Goal: Task Accomplishment & Management: Use online tool/utility

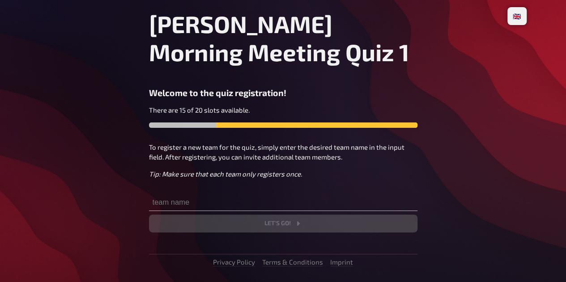
scroll to position [45, 0]
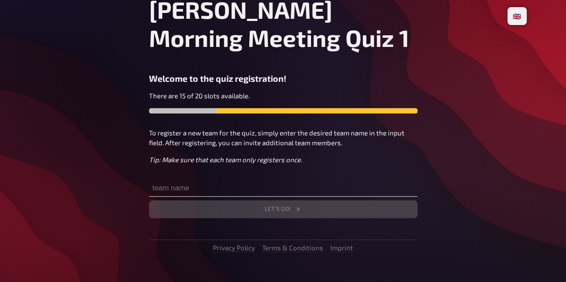
click at [242, 190] on input "text" at bounding box center [283, 188] width 268 height 18
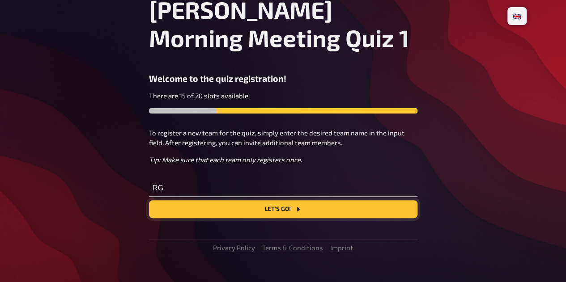
type input "RG"
click at [273, 207] on button "Let's go!" at bounding box center [283, 209] width 268 height 18
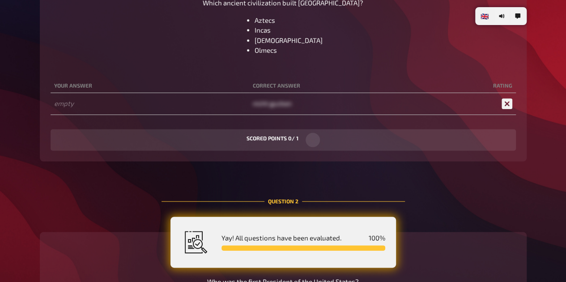
scroll to position [333, 0]
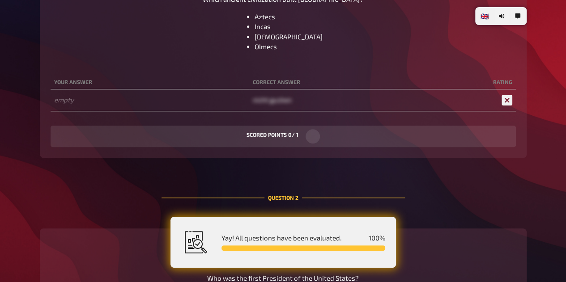
click at [272, 101] on span "nicht gucken" at bounding box center [272, 100] width 39 height 8
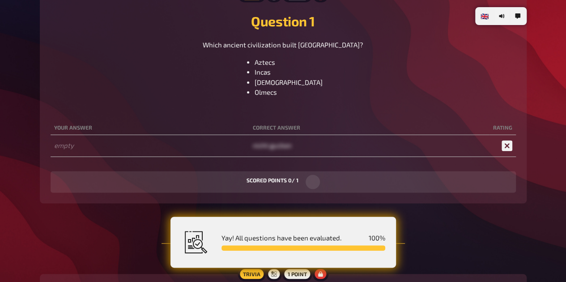
scroll to position [199, 0]
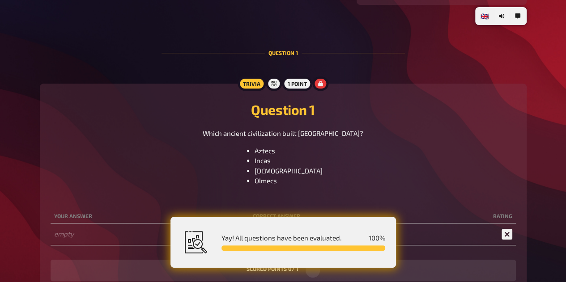
click at [284, 162] on li "Incas" at bounding box center [289, 161] width 68 height 10
click at [336, 161] on div "[DEMOGRAPHIC_DATA] Incas Mayans Olmecs" at bounding box center [283, 166] width 465 height 40
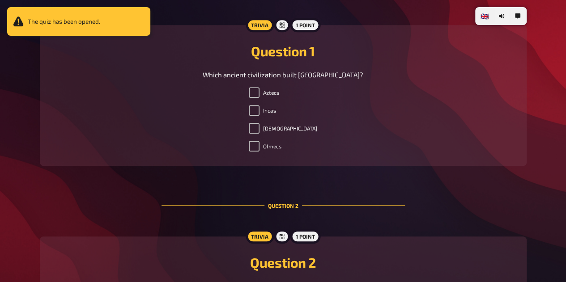
scroll to position [244, 0]
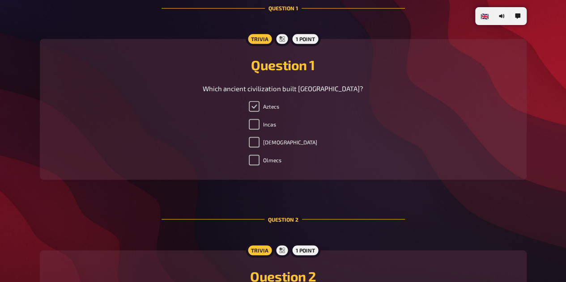
click at [260, 110] on input "Aztecs" at bounding box center [254, 106] width 11 height 11
checkbox input "true"
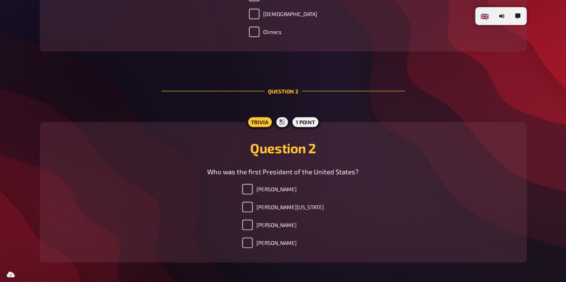
scroll to position [423, 0]
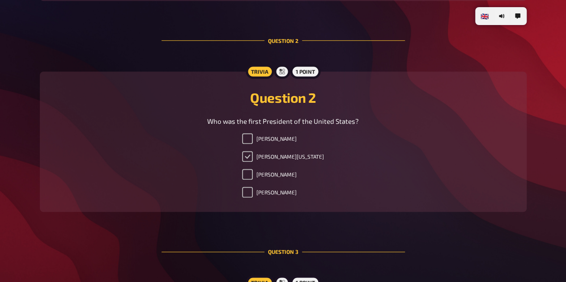
click at [253, 158] on input "[PERSON_NAME][US_STATE]" at bounding box center [247, 156] width 11 height 11
checkbox input "true"
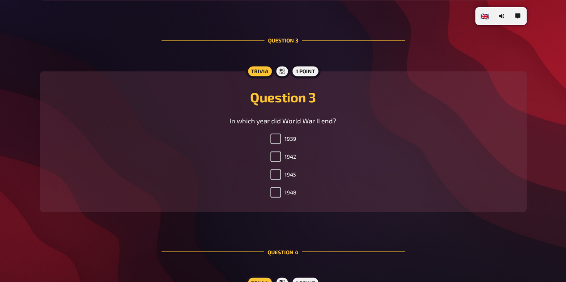
scroll to position [647, 0]
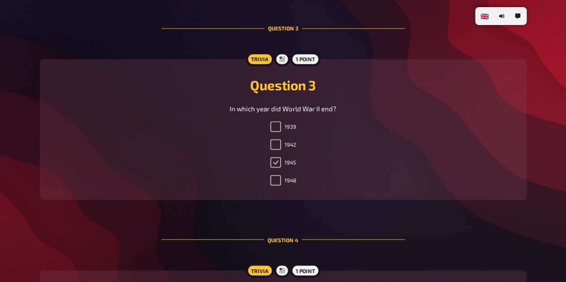
click at [276, 166] on input "1945" at bounding box center [275, 162] width 11 height 11
checkbox input "true"
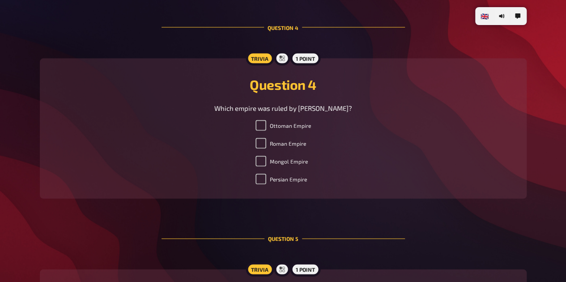
scroll to position [870, 0]
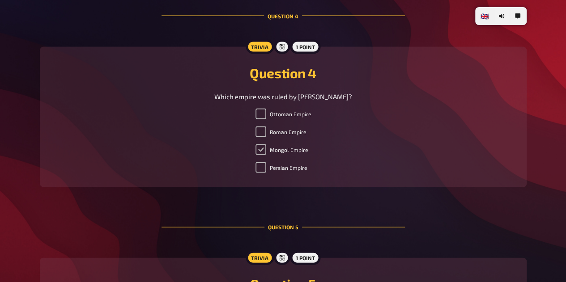
click at [260, 153] on input "Mongol Empire" at bounding box center [260, 150] width 11 height 11
checkbox input "true"
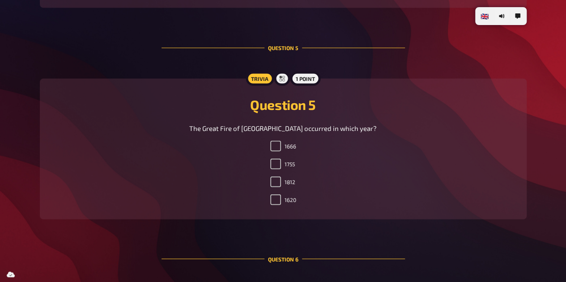
scroll to position [1094, 0]
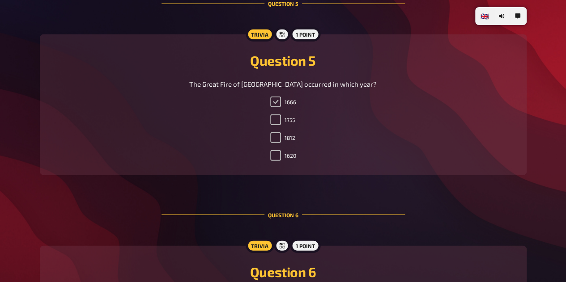
click at [277, 103] on input "1666" at bounding box center [275, 102] width 11 height 11
checkbox input "true"
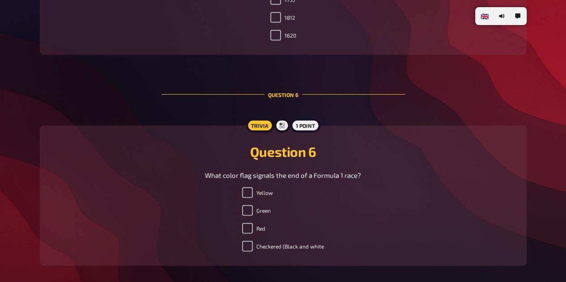
scroll to position [1228, 0]
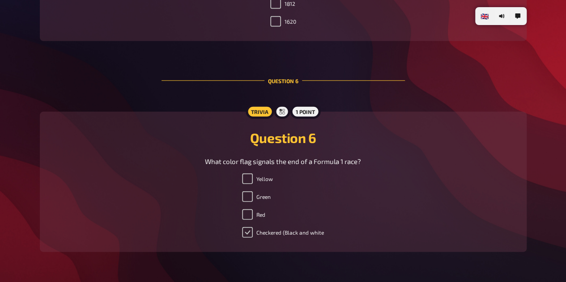
click at [247, 238] on input "Checkered (Black and white" at bounding box center [247, 232] width 11 height 11
checkbox input "true"
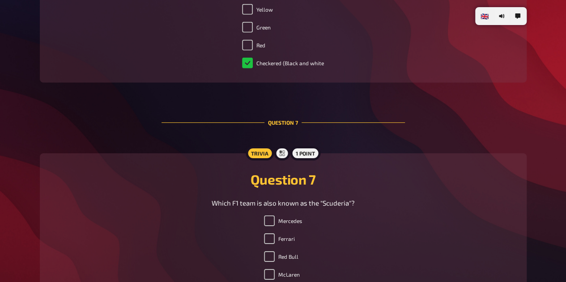
scroll to position [1497, 0]
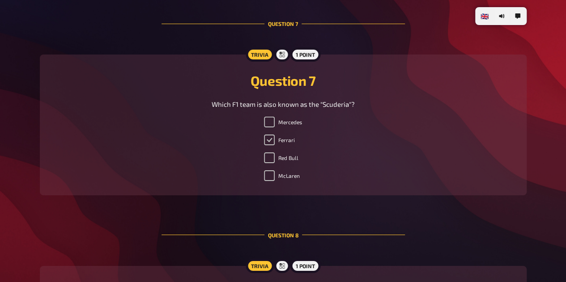
click at [266, 144] on input "Ferrari" at bounding box center [269, 140] width 11 height 11
checkbox input "true"
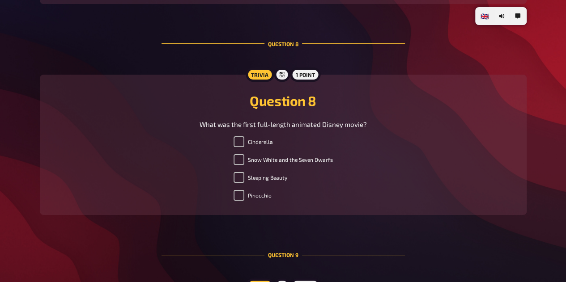
scroll to position [1720, 0]
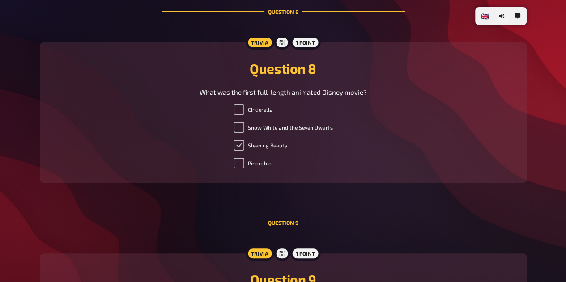
drag, startPoint x: 237, startPoint y: 149, endPoint x: 258, endPoint y: 149, distance: 20.6
click at [238, 149] on input "Sleeping Beauty" at bounding box center [239, 145] width 11 height 11
checkbox input "true"
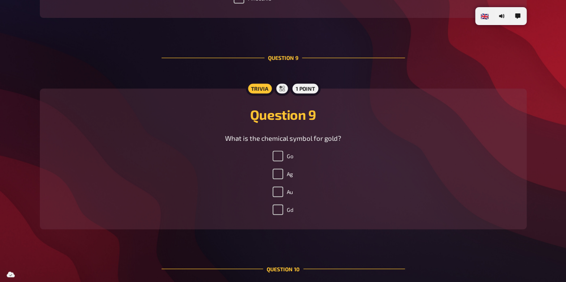
scroll to position [1899, 0]
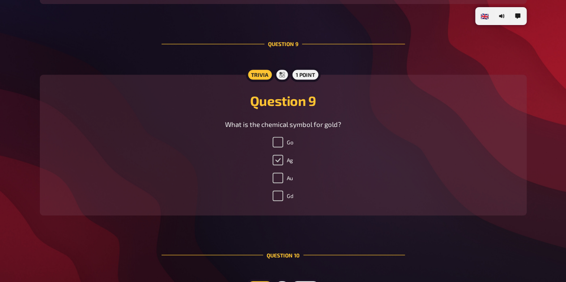
click at [278, 165] on input "Ag" at bounding box center [278, 160] width 11 height 11
checkbox input "true"
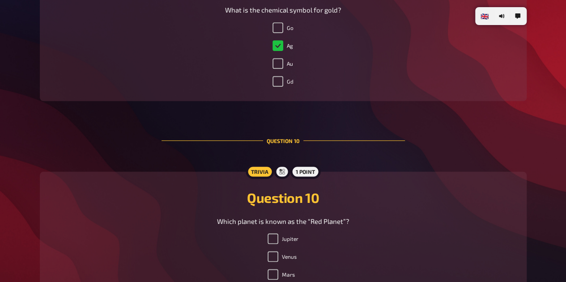
scroll to position [2078, 0]
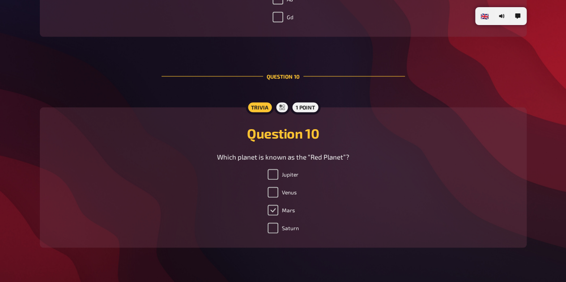
click at [276, 213] on input "Mars" at bounding box center [273, 210] width 11 height 11
checkbox input "true"
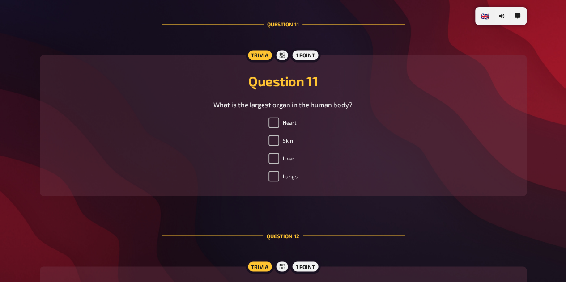
scroll to position [2392, 0]
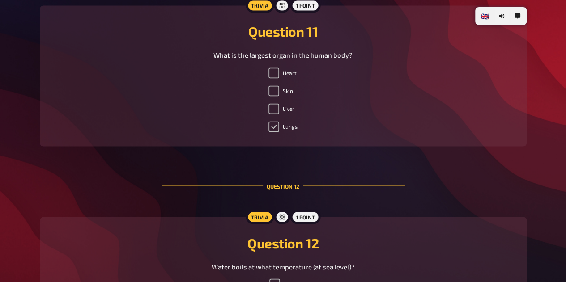
click at [277, 131] on input "Lungs" at bounding box center [273, 126] width 11 height 11
checkbox input "true"
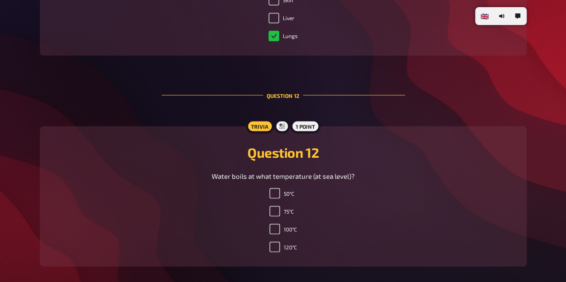
scroll to position [2436, 0]
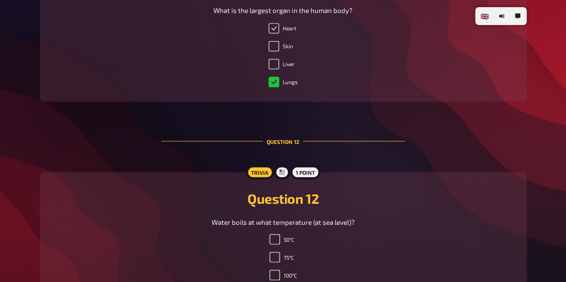
click at [274, 34] on input "Heart" at bounding box center [273, 28] width 11 height 11
checkbox input "true"
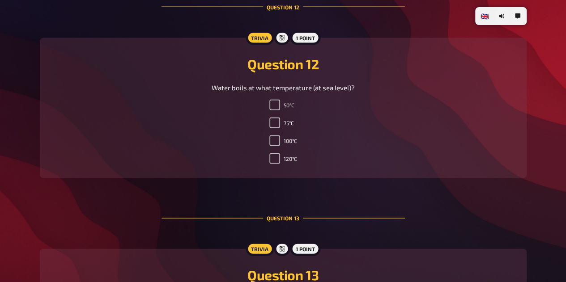
scroll to position [2347, 0]
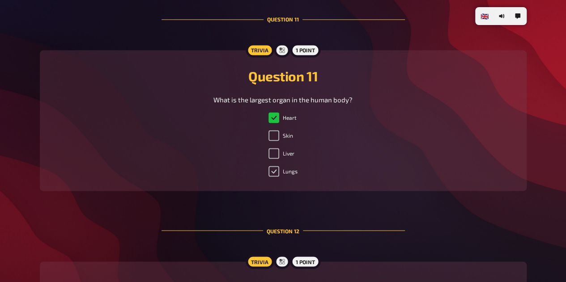
click at [272, 177] on input "Lungs" at bounding box center [273, 171] width 11 height 11
checkbox input "true"
checkbox input "false"
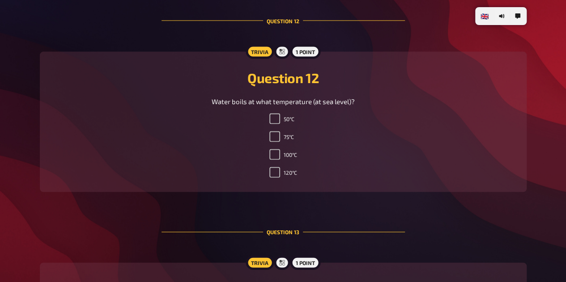
scroll to position [2571, 0]
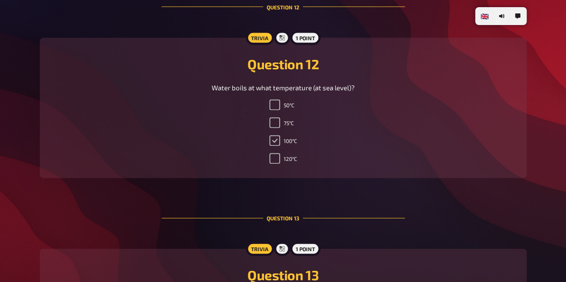
click at [269, 145] on input "100°C" at bounding box center [274, 141] width 11 height 11
checkbox input "true"
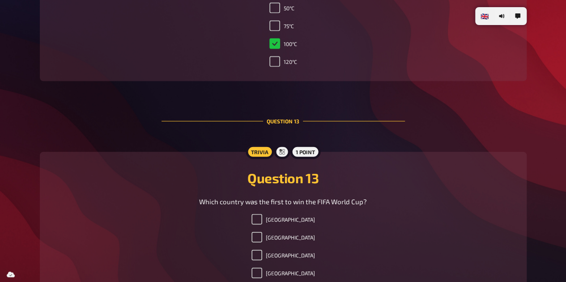
scroll to position [2750, 0]
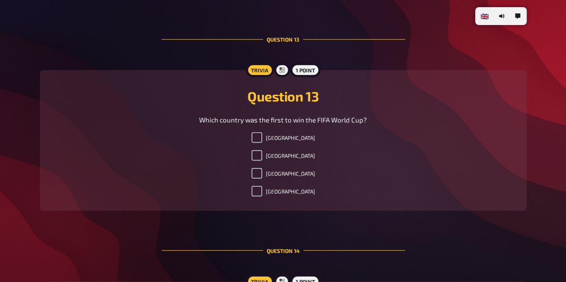
click at [260, 159] on div "[GEOGRAPHIC_DATA] [GEOGRAPHIC_DATA] [GEOGRAPHIC_DATA] [GEOGRAPHIC_DATA]" at bounding box center [283, 166] width 465 height 68
click at [262, 161] on input "[GEOGRAPHIC_DATA]" at bounding box center [256, 155] width 11 height 11
checkbox input "true"
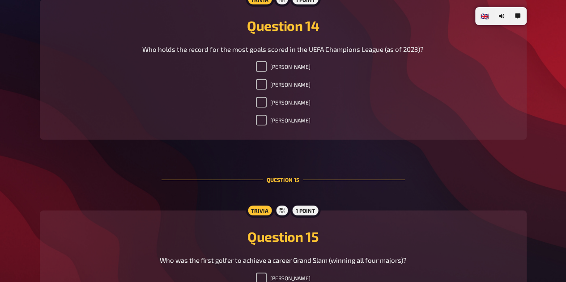
scroll to position [3018, 0]
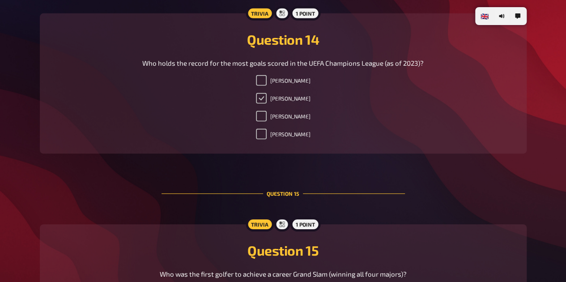
click at [256, 104] on input "[PERSON_NAME]" at bounding box center [261, 98] width 11 height 11
checkbox input "true"
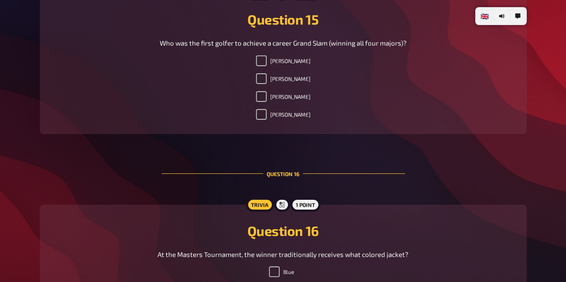
scroll to position [3376, 0]
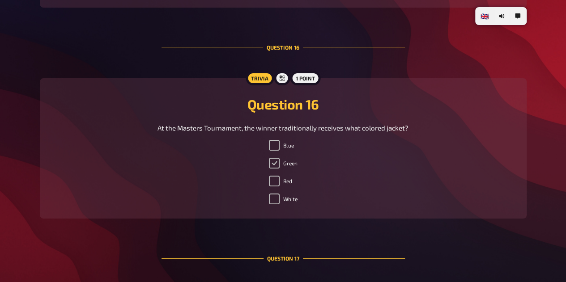
click at [272, 169] on input "Green" at bounding box center [274, 163] width 11 height 11
checkbox input "true"
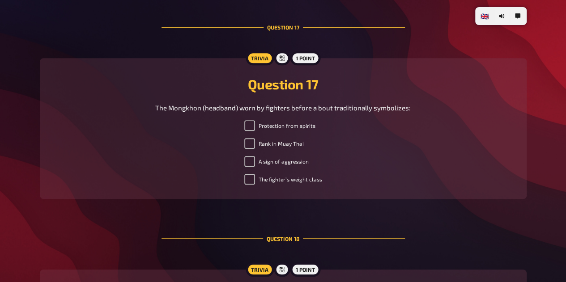
scroll to position [3689, 0]
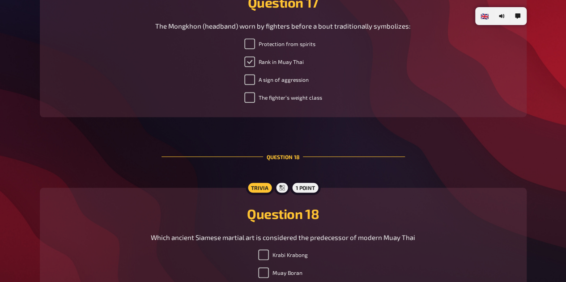
click at [247, 67] on input "Rank in Muay Thai" at bounding box center [249, 61] width 11 height 11
checkbox input "true"
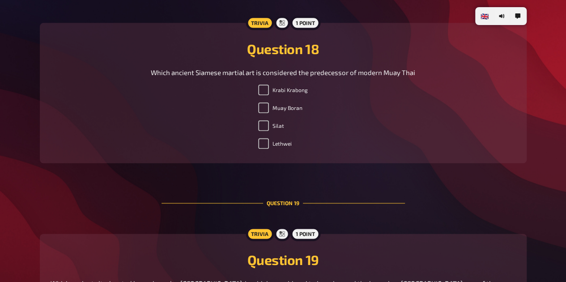
scroll to position [3868, 0]
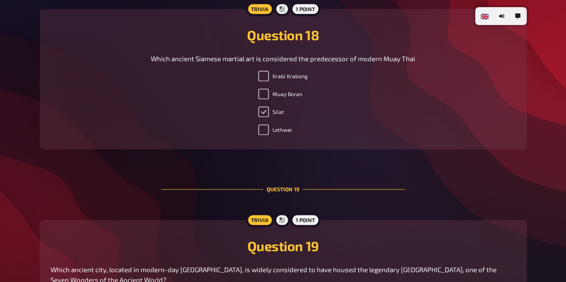
click at [262, 117] on input "Silat" at bounding box center [263, 111] width 11 height 11
checkbox input "true"
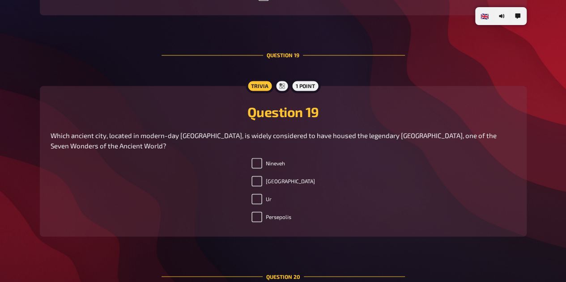
scroll to position [4047, 0]
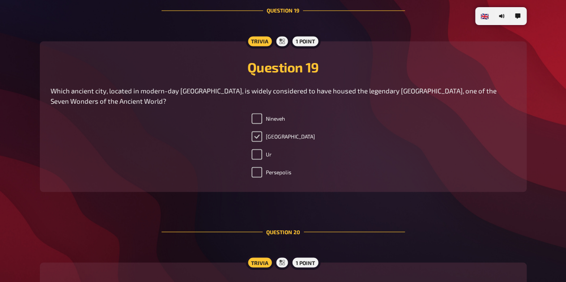
click at [262, 138] on input "[GEOGRAPHIC_DATA]" at bounding box center [256, 136] width 11 height 11
checkbox input "true"
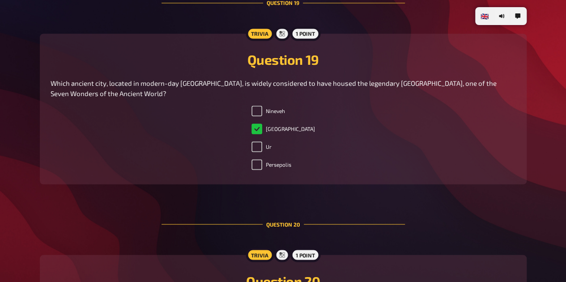
scroll to position [4181, 0]
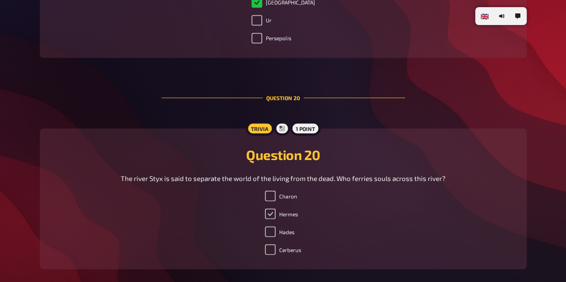
click at [268, 219] on input "Hermes" at bounding box center [270, 214] width 11 height 11
checkbox input "true"
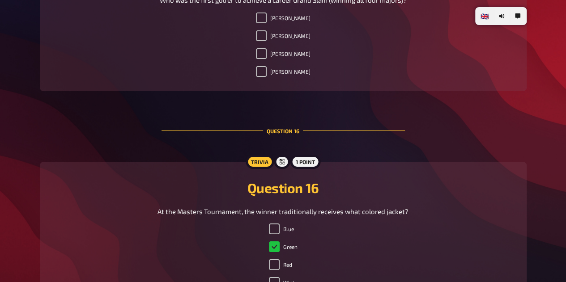
scroll to position [3203, 0]
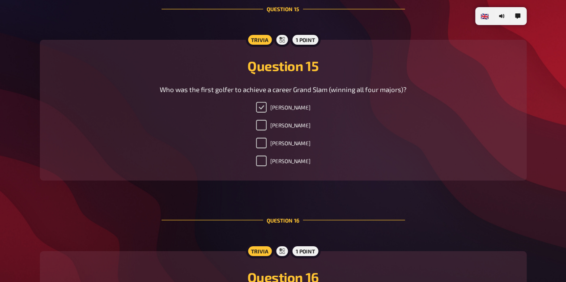
click at [264, 112] on input "[PERSON_NAME]" at bounding box center [261, 107] width 11 height 11
checkbox input "true"
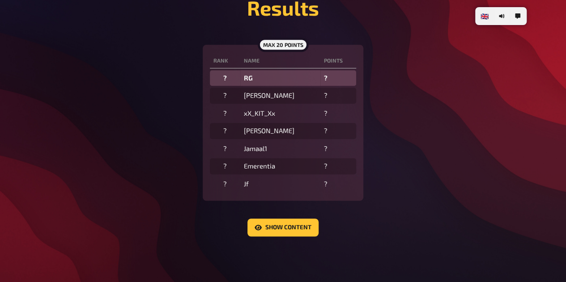
scroll to position [229, 0]
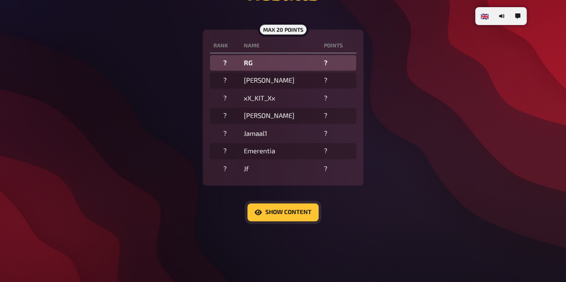
drag, startPoint x: 285, startPoint y: 215, endPoint x: 298, endPoint y: 214, distance: 13.0
click at [285, 215] on button "Show content" at bounding box center [282, 213] width 71 height 18
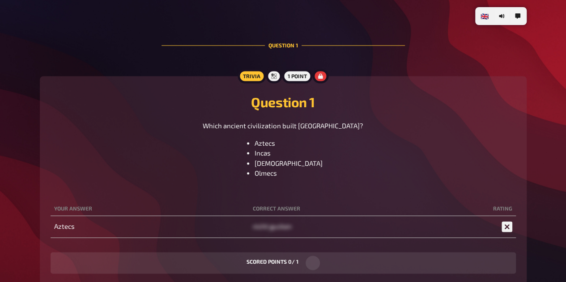
scroll to position [632, 0]
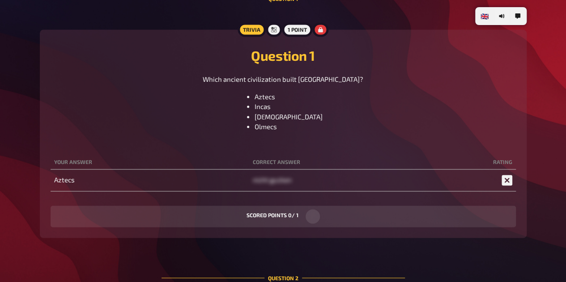
click at [285, 181] on span "nicht gucken" at bounding box center [272, 180] width 39 height 8
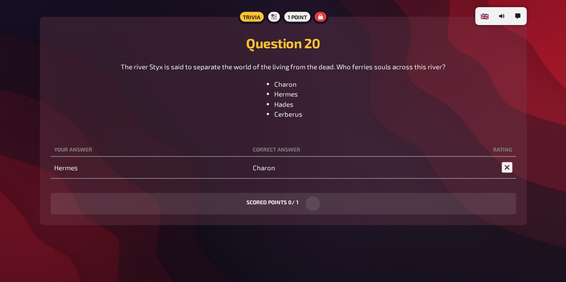
scroll to position [5961, 0]
